Goal: Information Seeking & Learning: Learn about a topic

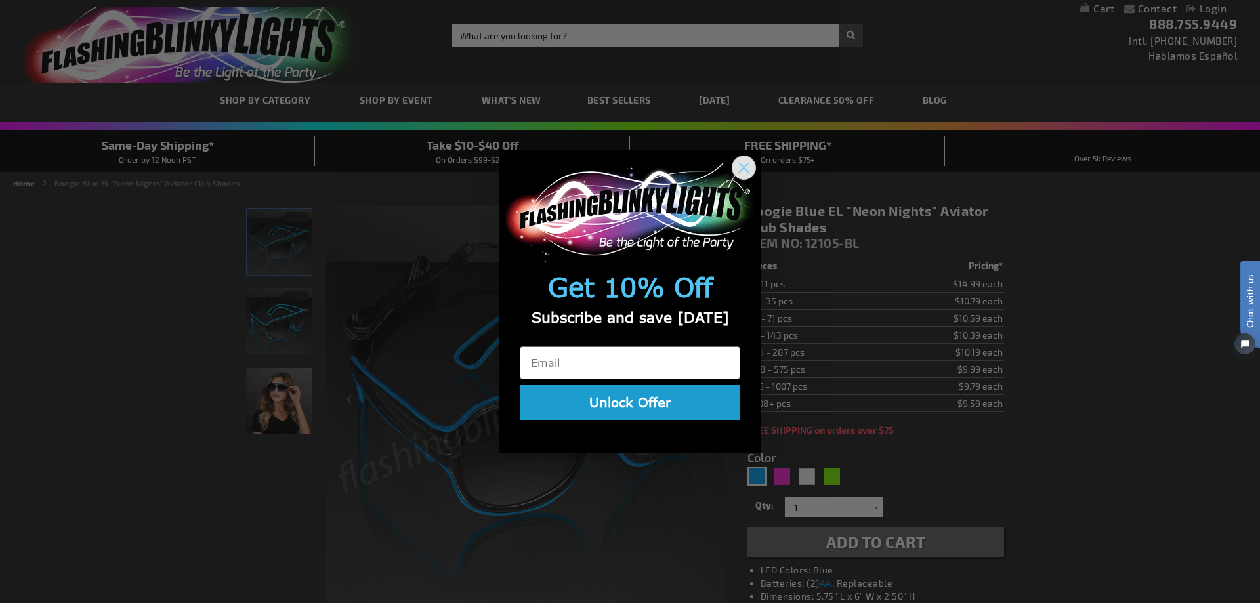
click at [744, 164] on icon "Close dialog" at bounding box center [744, 167] width 9 height 9
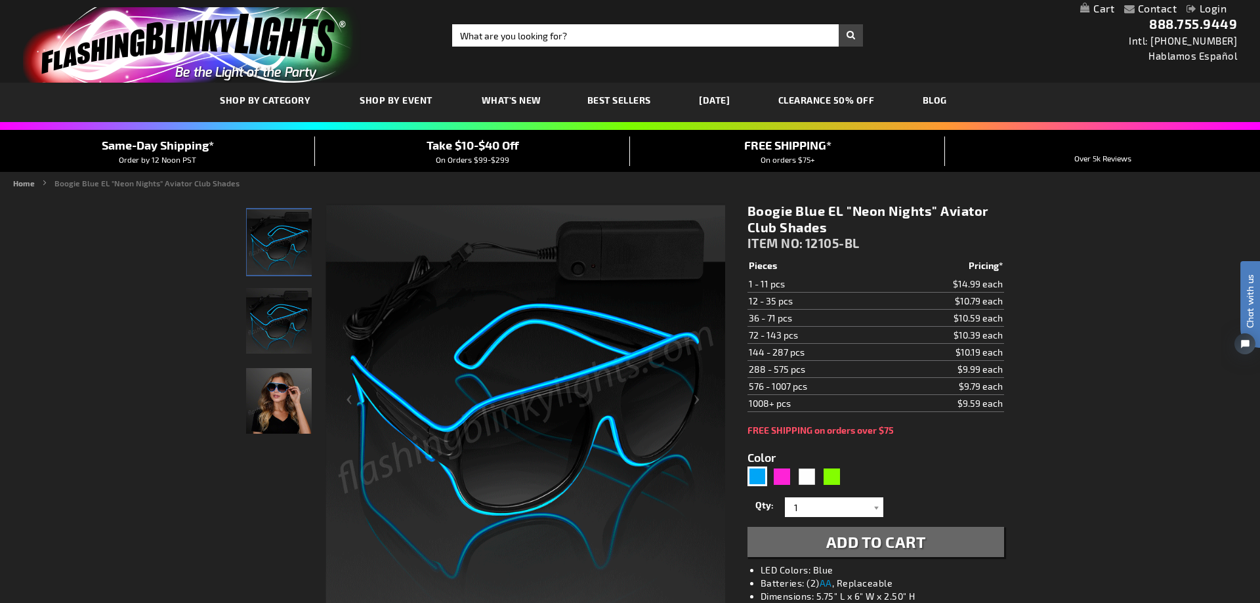
scroll to position [67, 0]
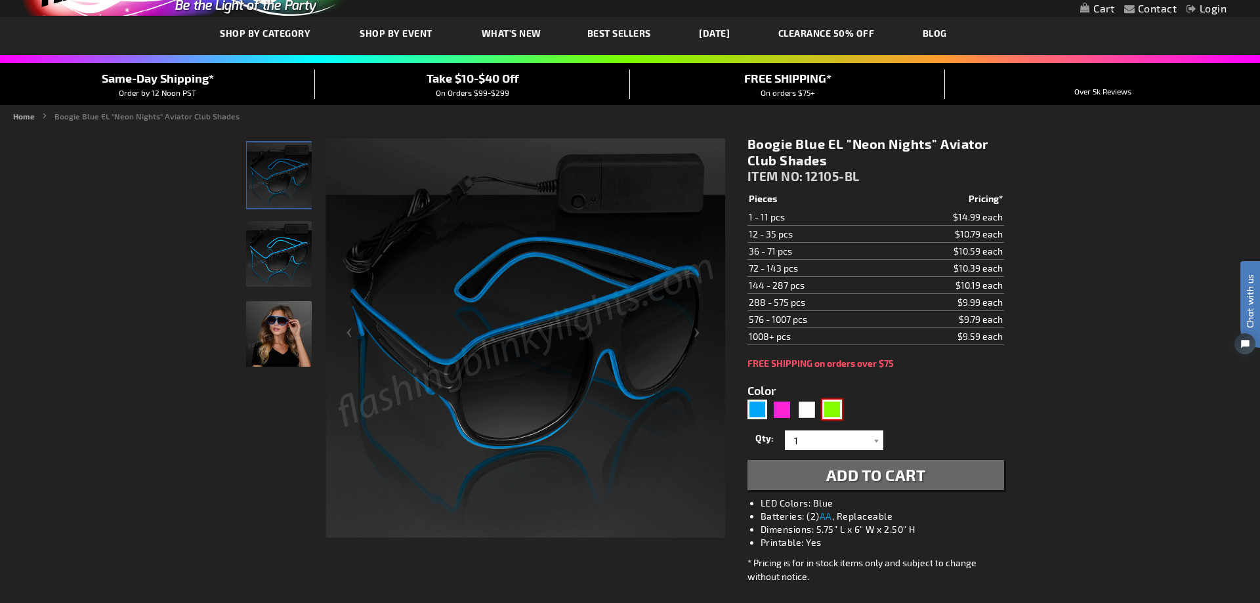
click at [834, 410] on div "Green" at bounding box center [832, 410] width 20 height 20
type input "5648"
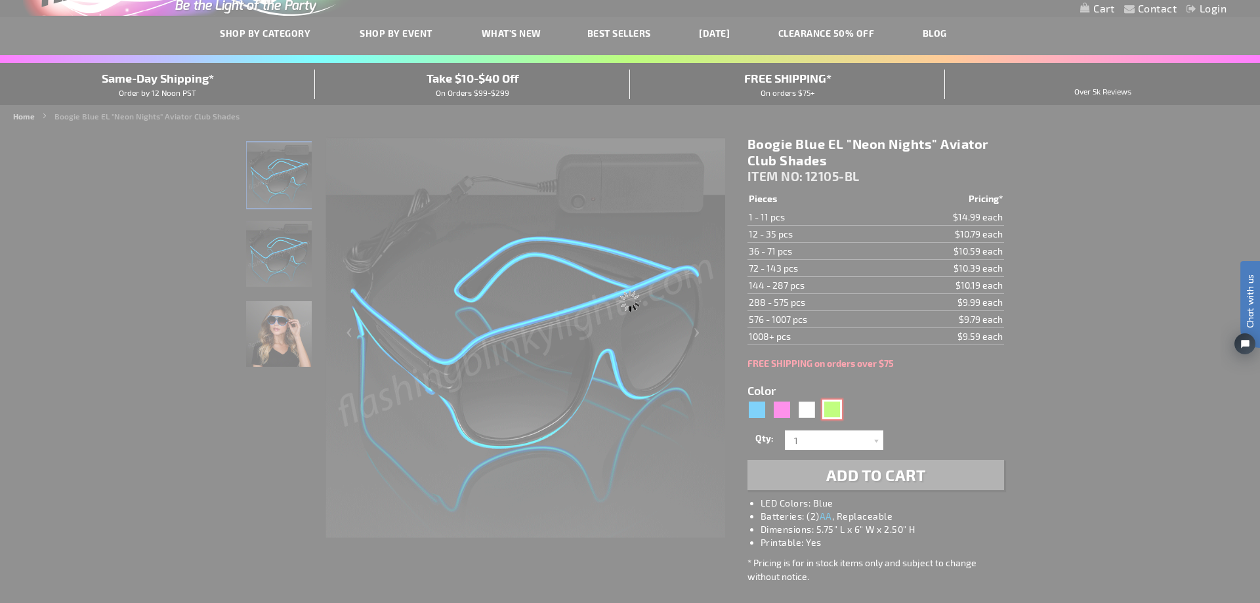
type input "12105-GN"
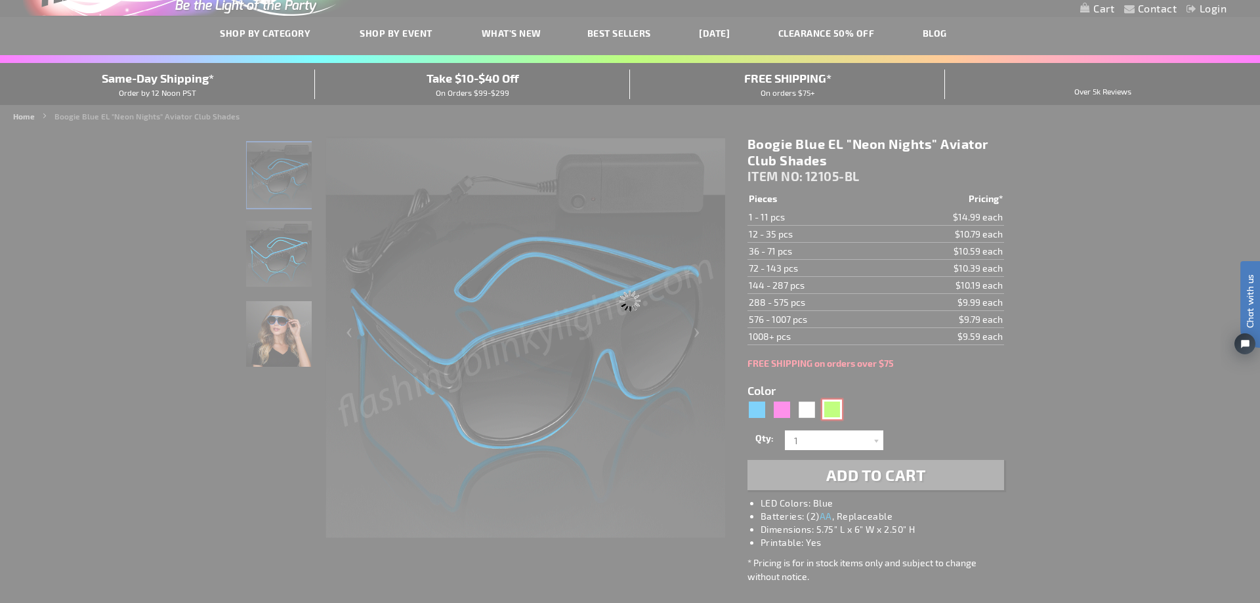
type input "Customize - Groovy Green &quot;Neon Nights&quot; EL Wire Aviator Shades - ITEM …"
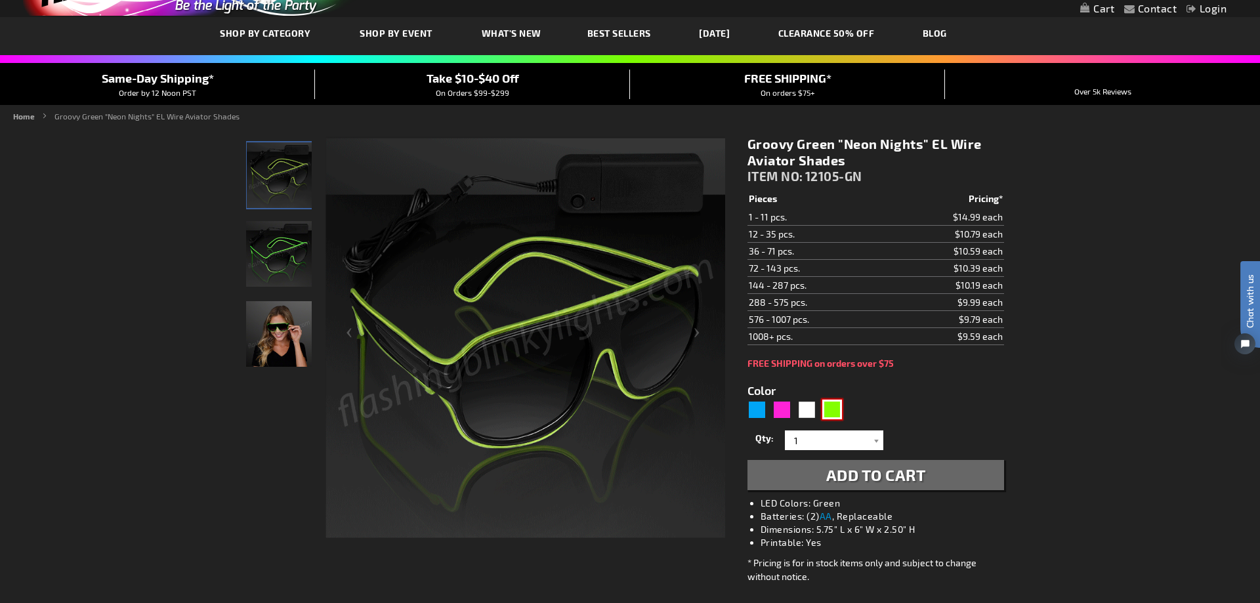
scroll to position [134, 0]
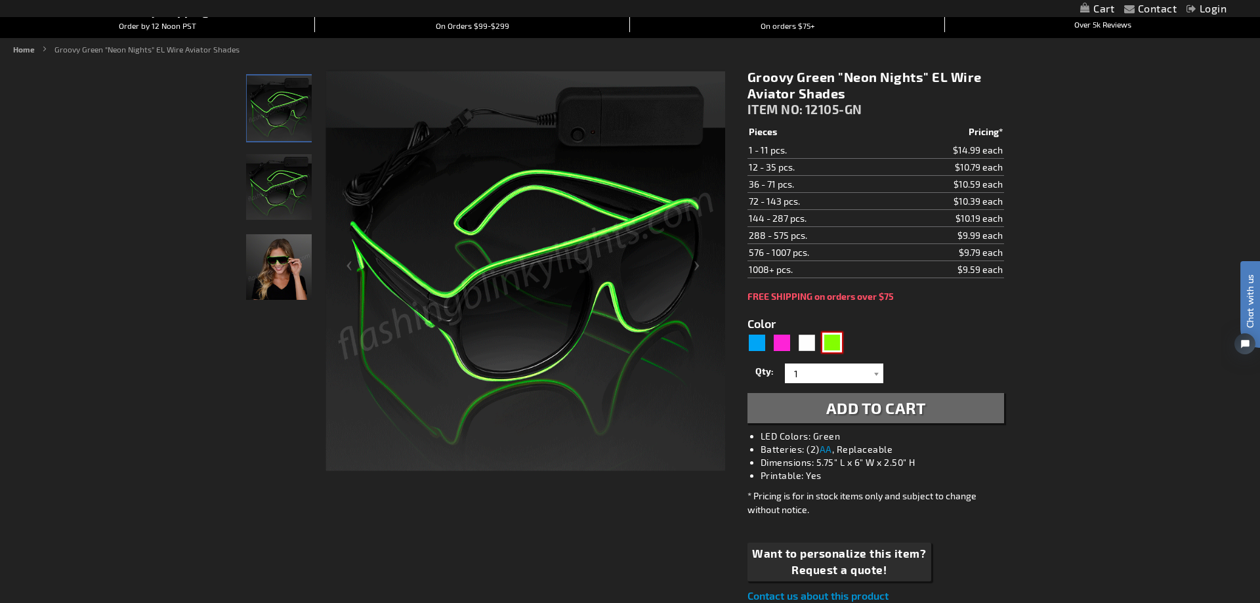
click at [289, 195] on img at bounding box center [279, 187] width 66 height 66
click at [292, 262] on img at bounding box center [279, 267] width 66 height 66
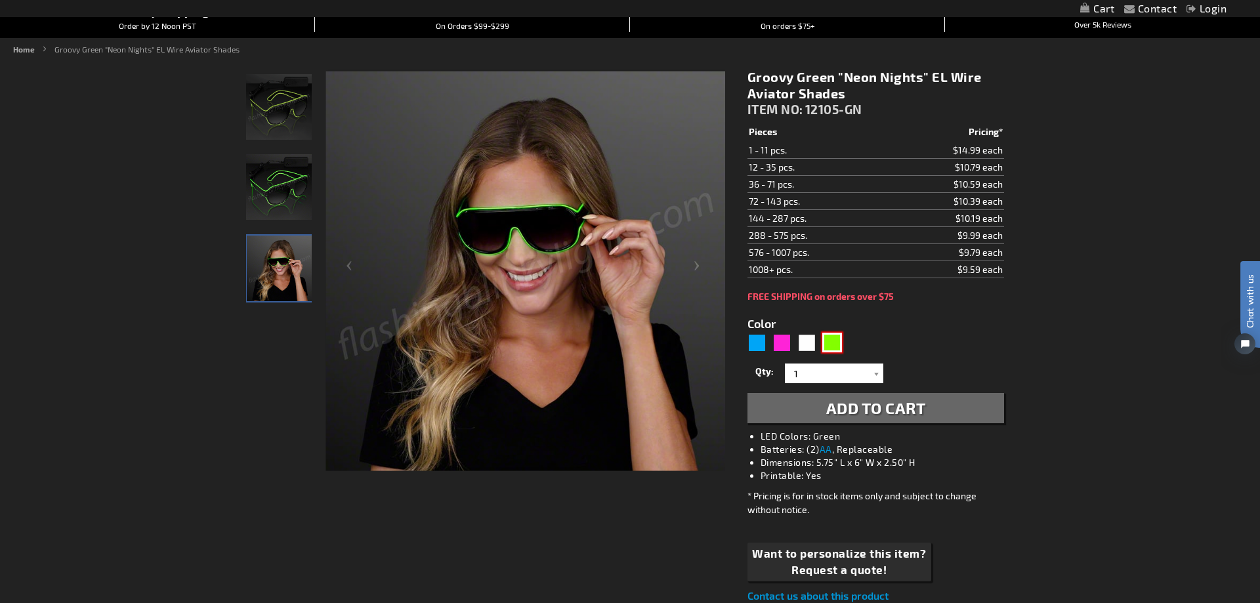
click at [262, 186] on img at bounding box center [279, 187] width 66 height 66
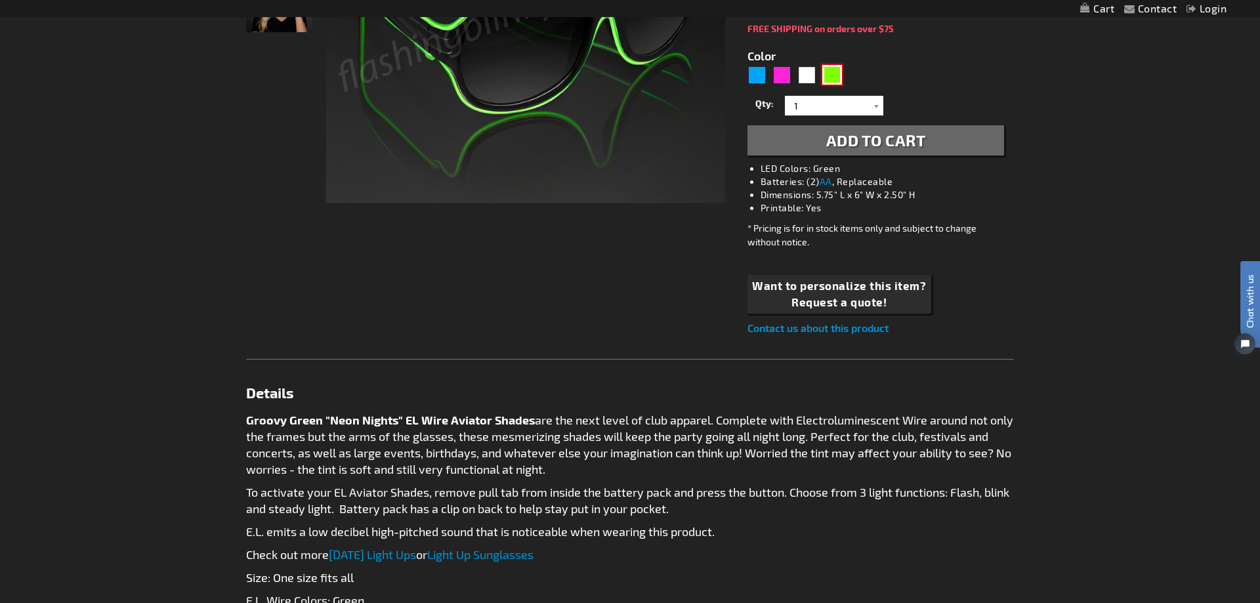
scroll to position [469, 0]
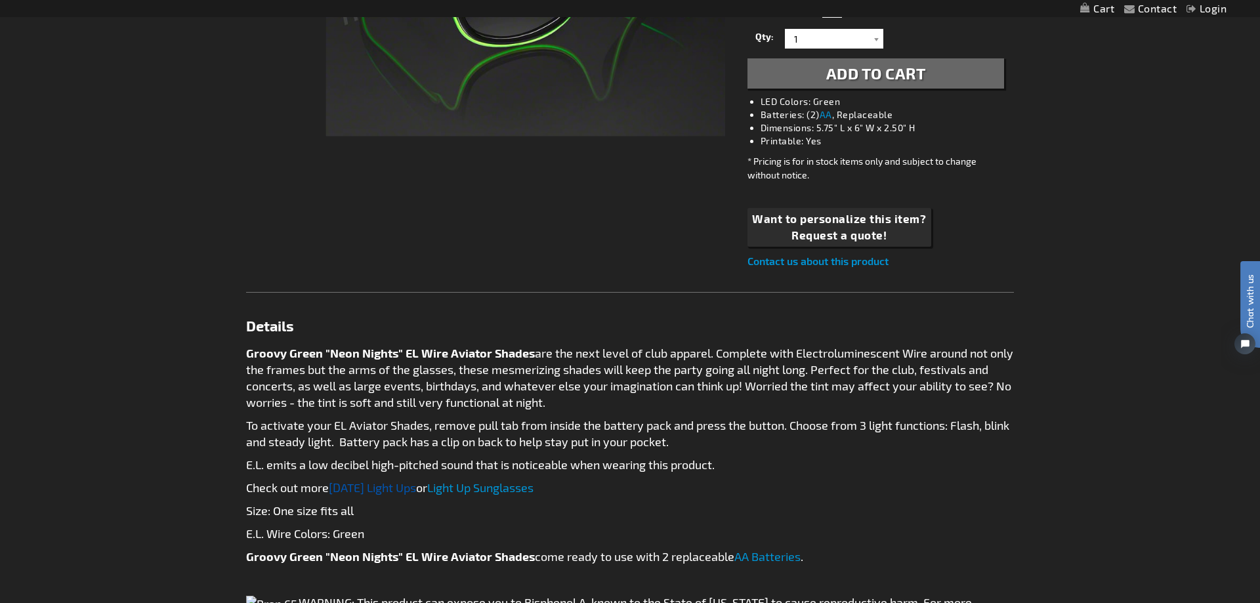
click at [396, 492] on link "[DATE] Light Ups" at bounding box center [372, 487] width 87 height 14
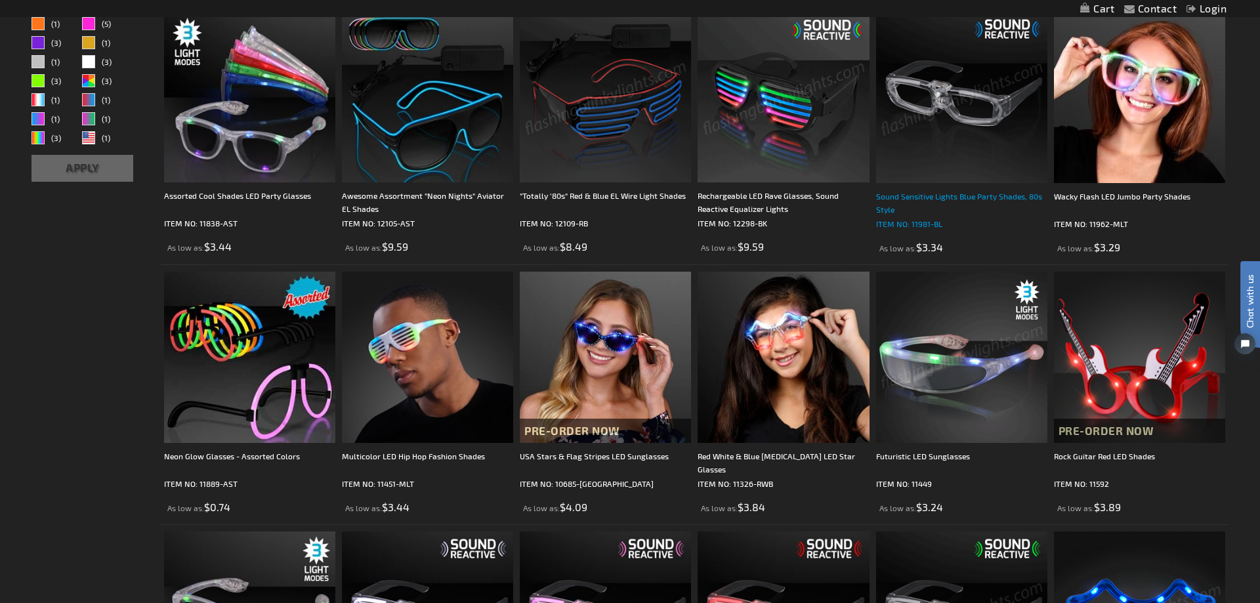
scroll to position [203, 0]
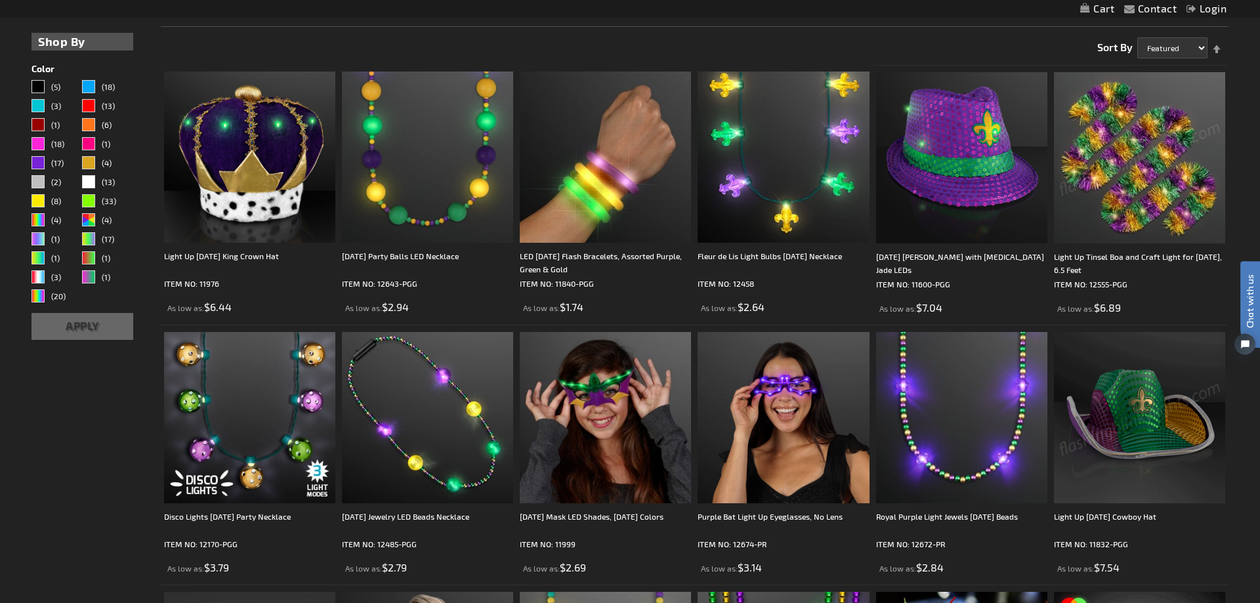
scroll to position [2, 0]
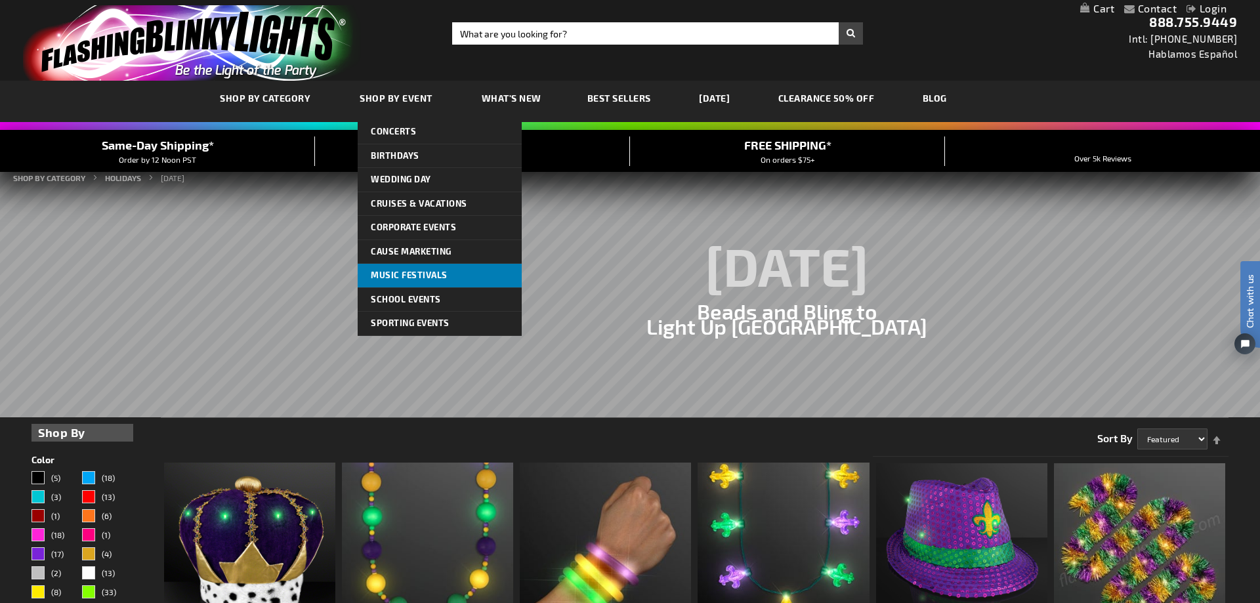
click at [385, 273] on span "Music Festivals" at bounding box center [409, 275] width 77 height 11
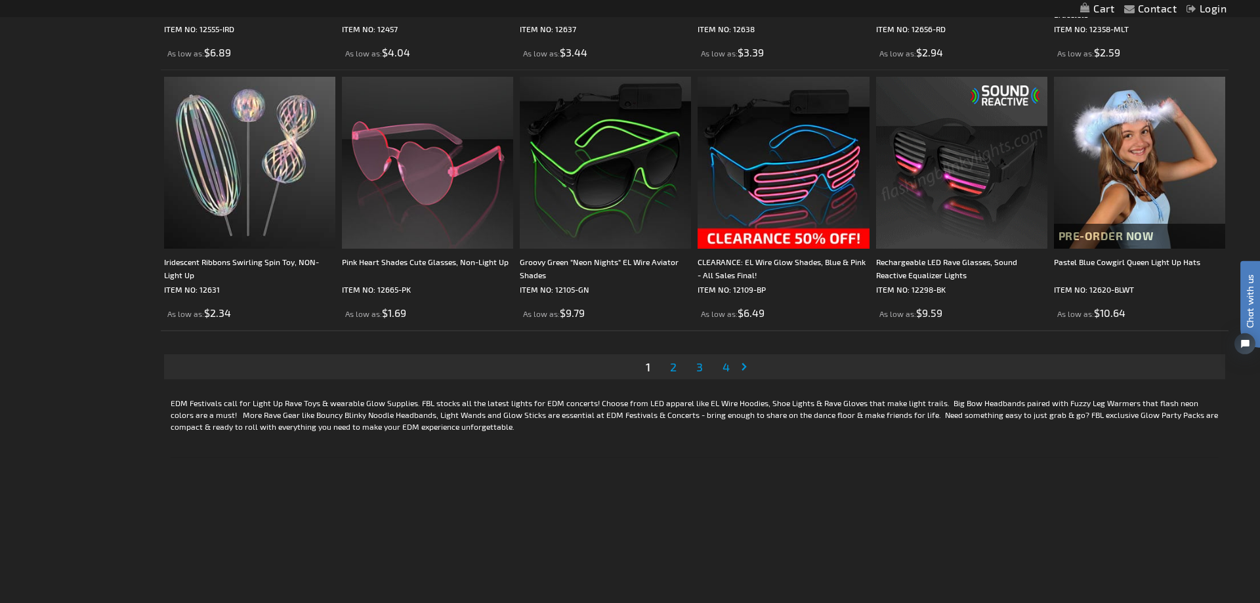
scroll to position [2747, 0]
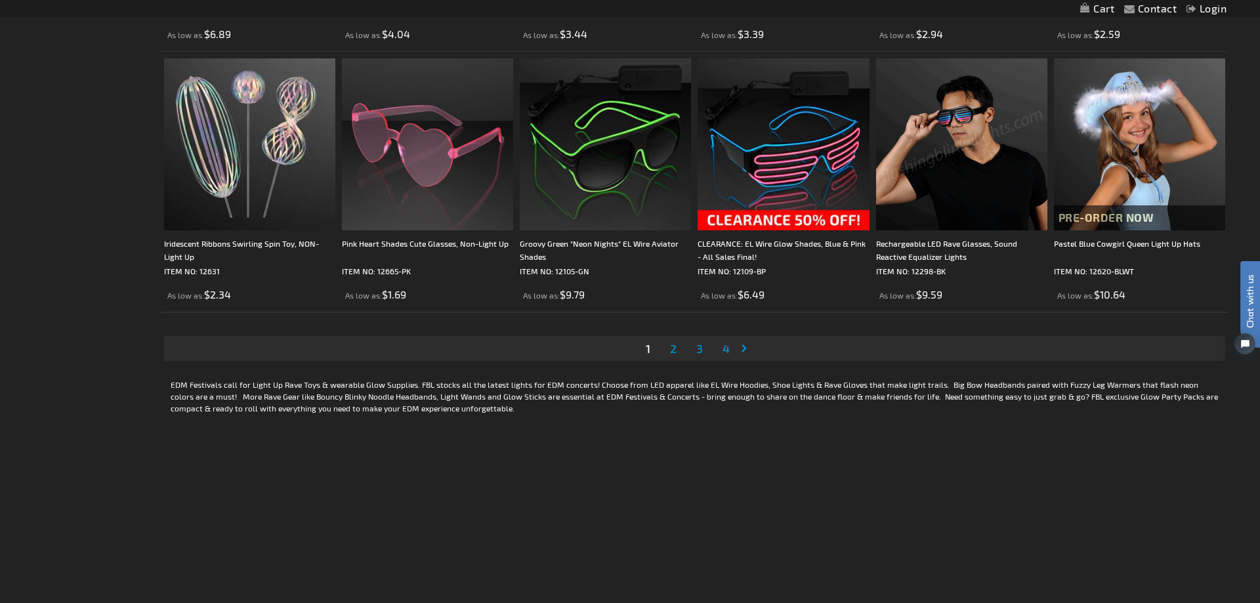
click at [740, 351] on link "Page Next" at bounding box center [746, 349] width 13 height 20
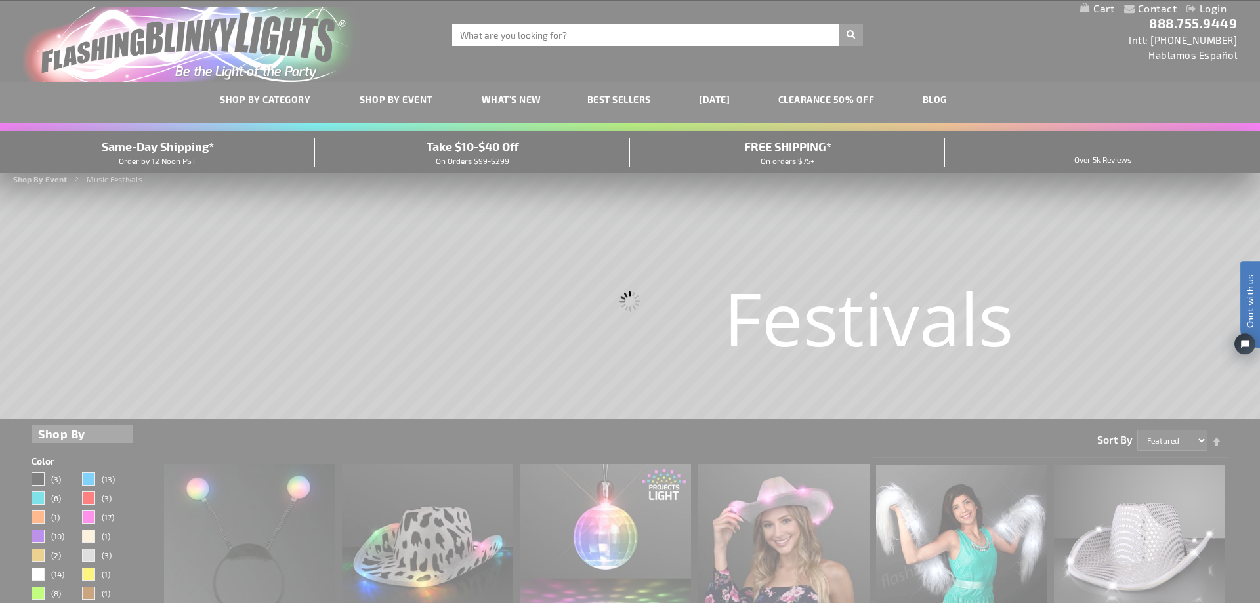
scroll to position [0, 0]
